Goal: Navigation & Orientation: Find specific page/section

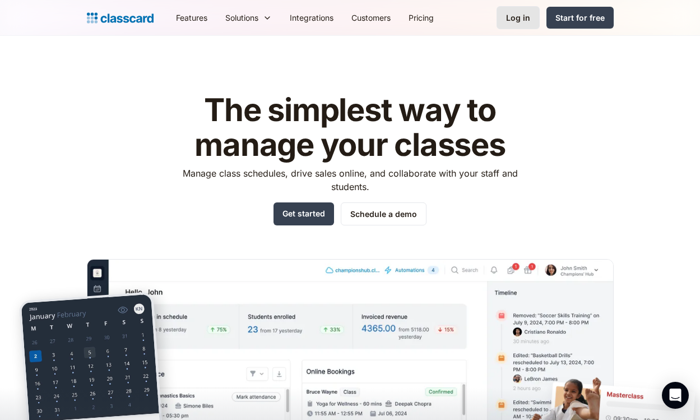
click at [522, 21] on div "Log in" at bounding box center [518, 18] width 24 height 12
click at [525, 9] on link "Log in" at bounding box center [517, 17] width 43 height 23
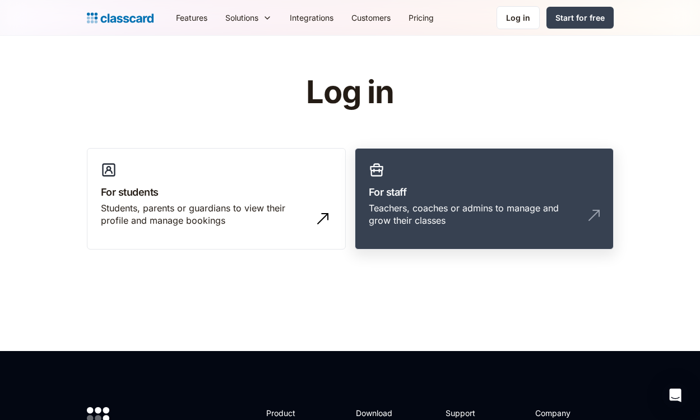
click at [455, 190] on h3 "For staff" at bounding box center [484, 191] width 231 height 15
